Goal: Navigation & Orientation: Find specific page/section

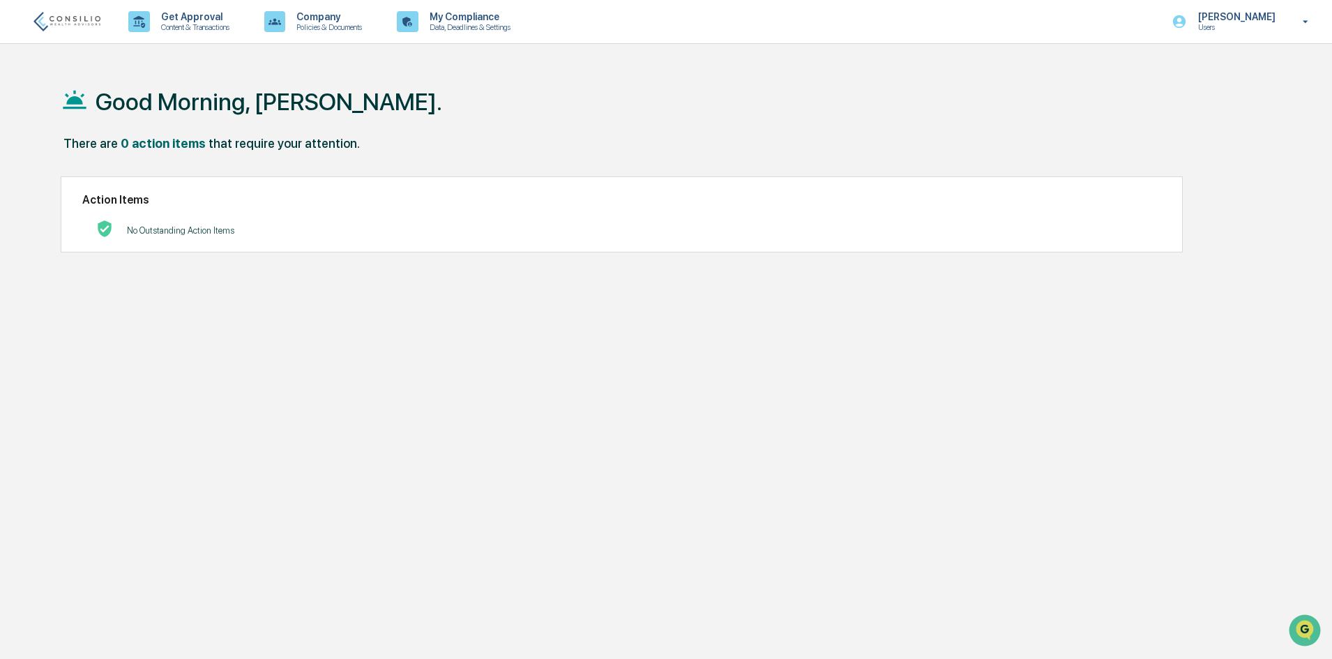
click at [413, 142] on div "There are 0 action items that require your attention." at bounding box center [660, 150] width 1199 height 29
click at [57, 16] on img at bounding box center [66, 21] width 67 height 19
click at [75, 13] on img at bounding box center [66, 21] width 67 height 19
click at [219, 27] on p "Content & Transactions" at bounding box center [193, 27] width 87 height 10
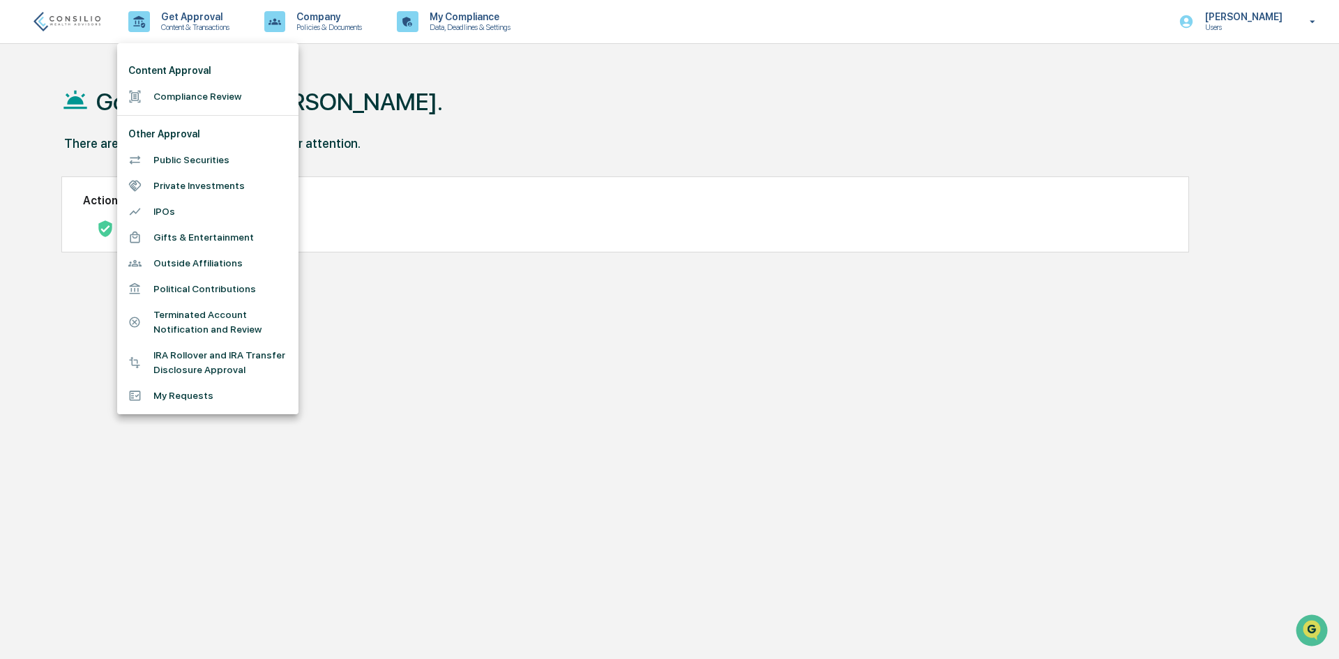
click at [324, 22] on div at bounding box center [669, 329] width 1339 height 659
